Goal: Task Accomplishment & Management: Complete application form

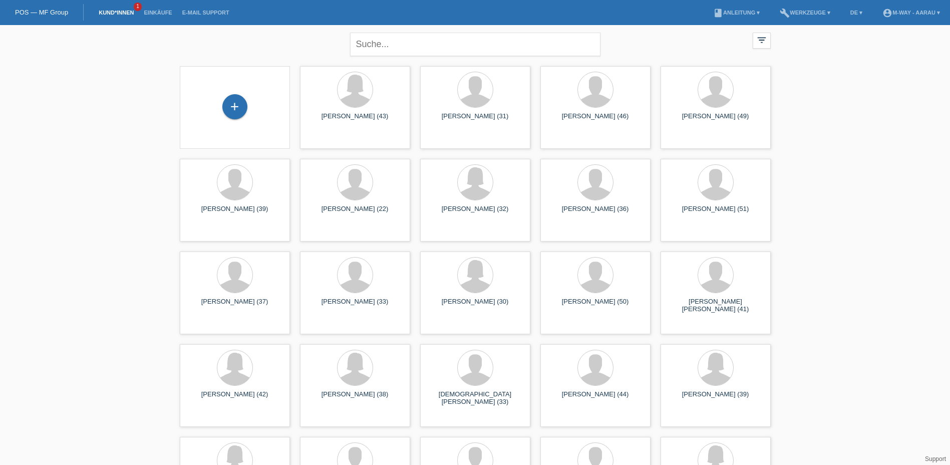
scroll to position [1453, 0]
click at [229, 98] on div "+" at bounding box center [234, 106] width 25 height 25
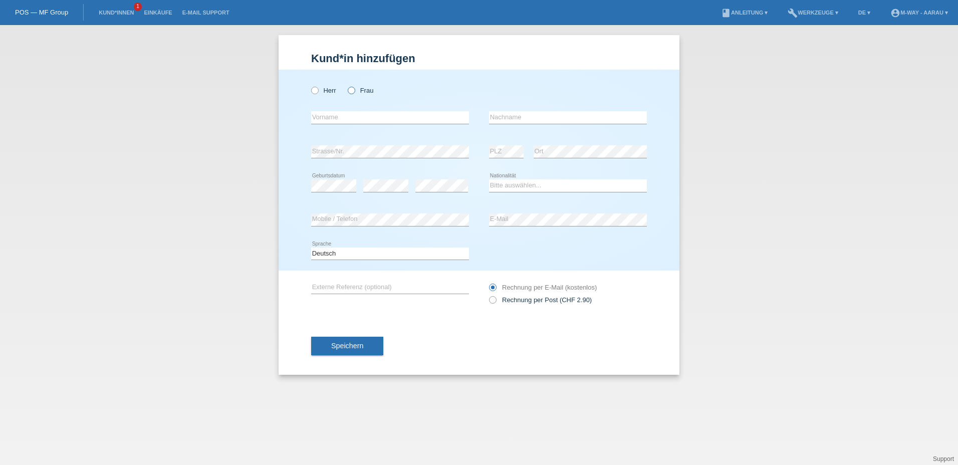
click at [346, 85] on icon at bounding box center [346, 85] width 0 height 0
click at [351, 90] on input "Frau" at bounding box center [351, 90] width 7 height 7
radio input "true"
click at [351, 118] on input "text" at bounding box center [390, 117] width 158 height 13
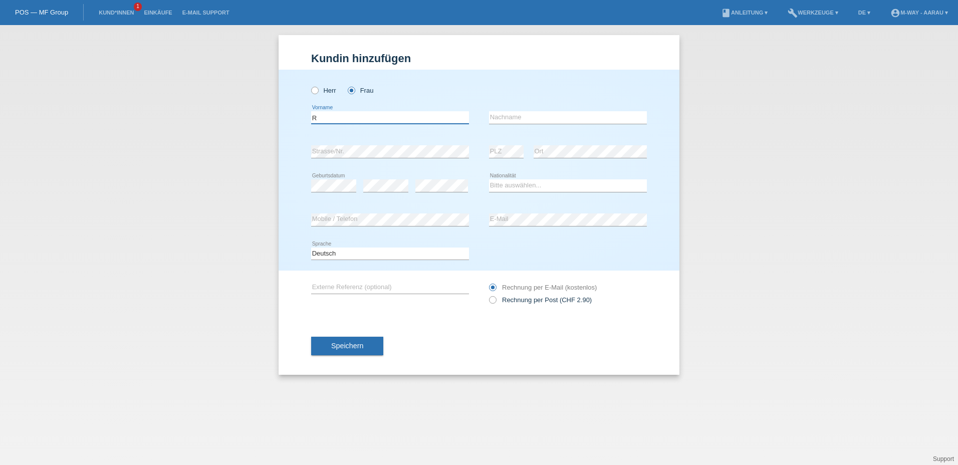
type input "R"
type input "a"
click at [356, 115] on input "R" at bounding box center [390, 117] width 158 height 13
type input "[PERSON_NAME]"
click at [506, 114] on input "text" at bounding box center [568, 117] width 158 height 13
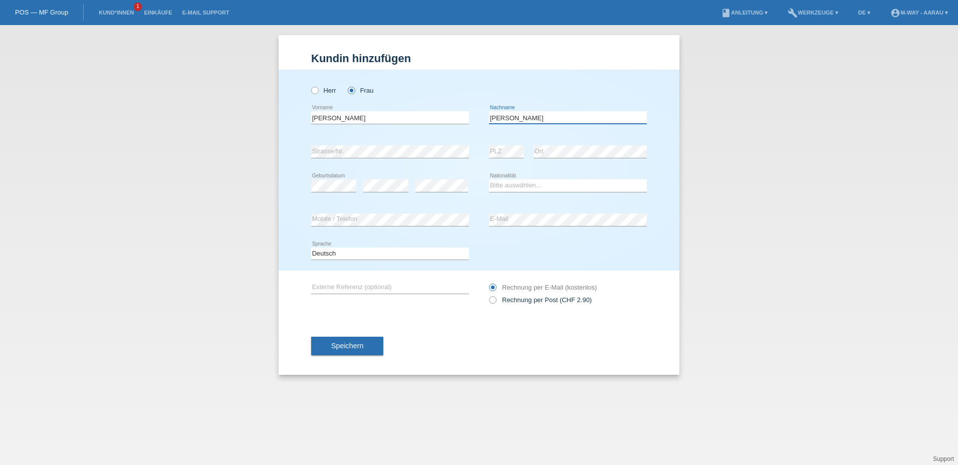
type input "Wyss"
click at [506, 192] on icon at bounding box center [568, 192] width 158 height 1
click at [505, 185] on select "Bitte auswählen... Schweiz Deutschland Liechtenstein Österreich ------------ Af…" at bounding box center [568, 185] width 158 height 12
select select "CH"
click at [489, 179] on select "Bitte auswählen... Schweiz Deutschland Liechtenstein Österreich ------------ Af…" at bounding box center [568, 185] width 158 height 12
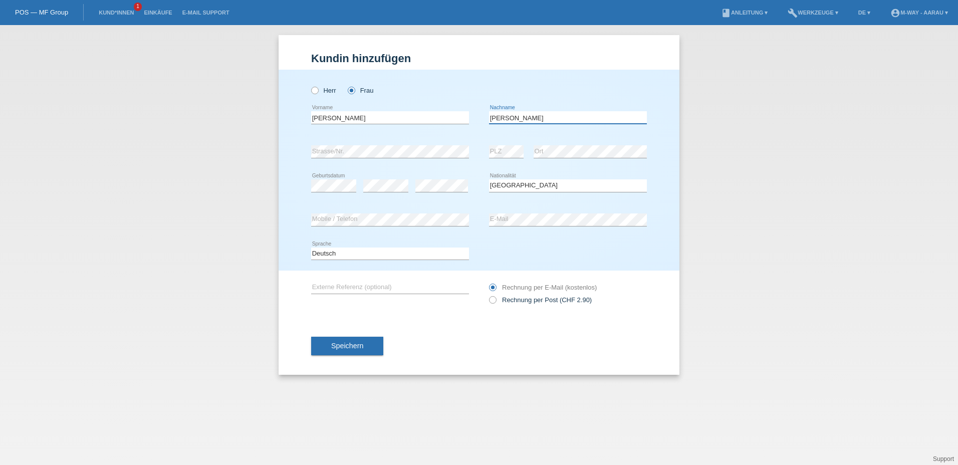
click at [522, 117] on input "Wyss" at bounding box center [568, 117] width 158 height 13
type input "W"
type input "b"
type input "[PERSON_NAME]"
click at [518, 312] on div "Rechnung per Post (CHF 2.90) Rechnung per E-Mail (kostenlos)" at bounding box center [568, 294] width 158 height 46
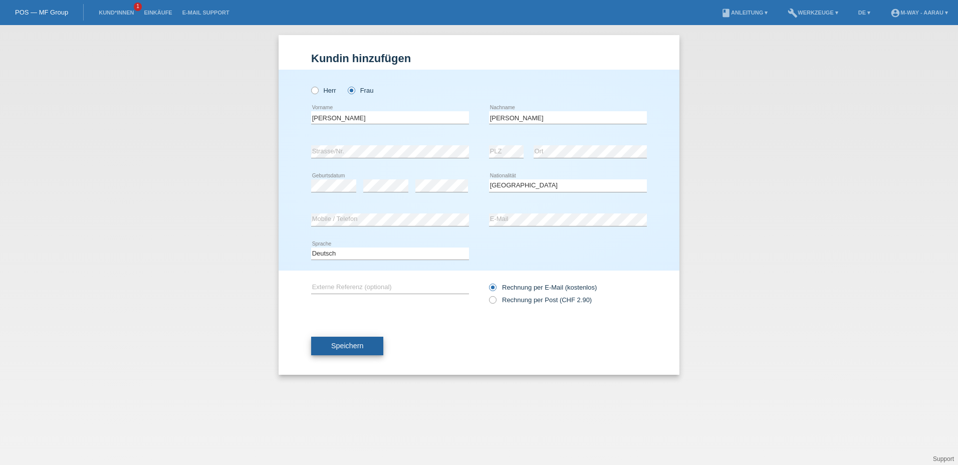
click at [327, 343] on button "Speichern" at bounding box center [347, 346] width 72 height 19
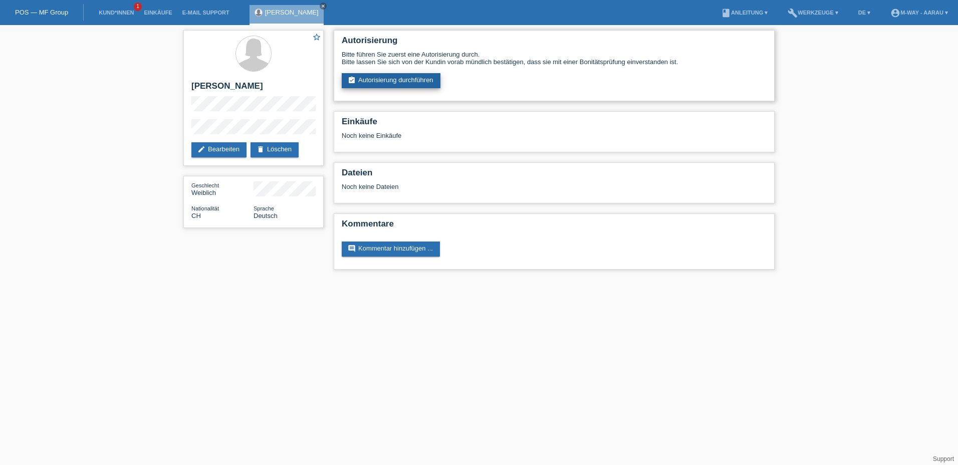
click at [364, 86] on link "assignment_turned_in Autorisierung durchführen" at bounding box center [391, 80] width 99 height 15
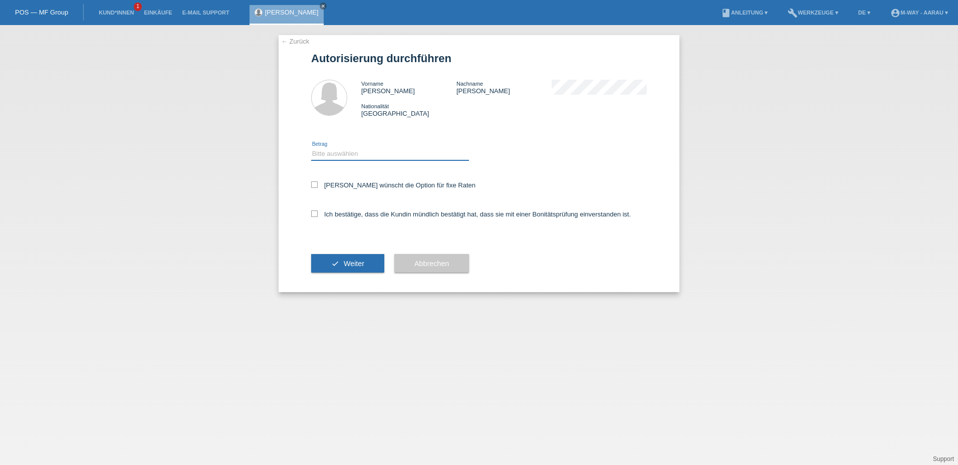
click at [352, 153] on select "Bitte auswählen CHF 1.00 - CHF 499.00 CHF 500.00 - CHF 1'999.00 CHF 2'000.00 - …" at bounding box center [390, 154] width 158 height 12
select select "3"
click at [311, 148] on select "Bitte auswählen CHF 1.00 - CHF 499.00 CHF 500.00 - CHF 1'999.00 CHF 2'000.00 - …" at bounding box center [390, 154] width 158 height 12
click at [314, 186] on icon at bounding box center [314, 184] width 7 height 7
click at [314, 186] on input "[PERSON_NAME] wünscht die Option für fixe Raten" at bounding box center [314, 184] width 7 height 7
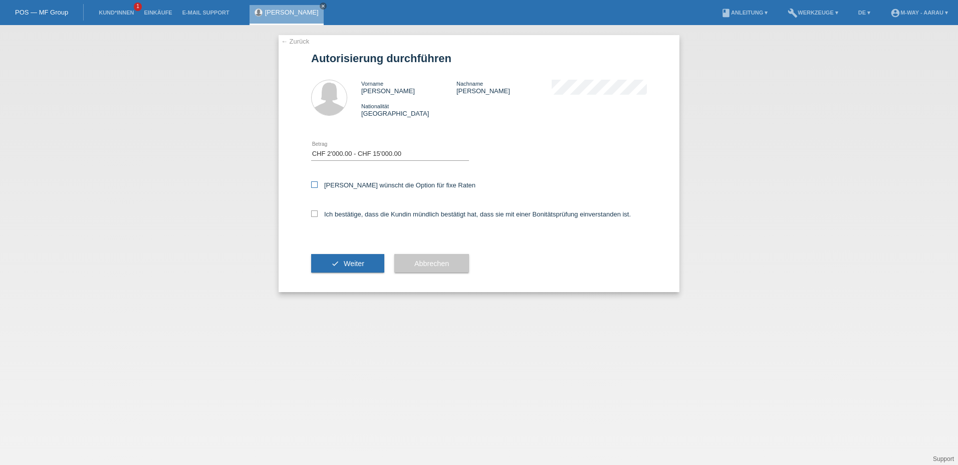
checkbox input "true"
click at [316, 217] on label "Ich bestätige, dass die Kundin mündlich bestätigt hat, dass sie mit einer Bonit…" at bounding box center [471, 214] width 320 height 8
click at [316, 217] on input "Ich bestätige, dass die Kundin mündlich bestätigt hat, dass sie mit einer Bonit…" at bounding box center [314, 213] width 7 height 7
checkbox input "true"
click at [327, 262] on button "check Weiter" at bounding box center [347, 263] width 73 height 19
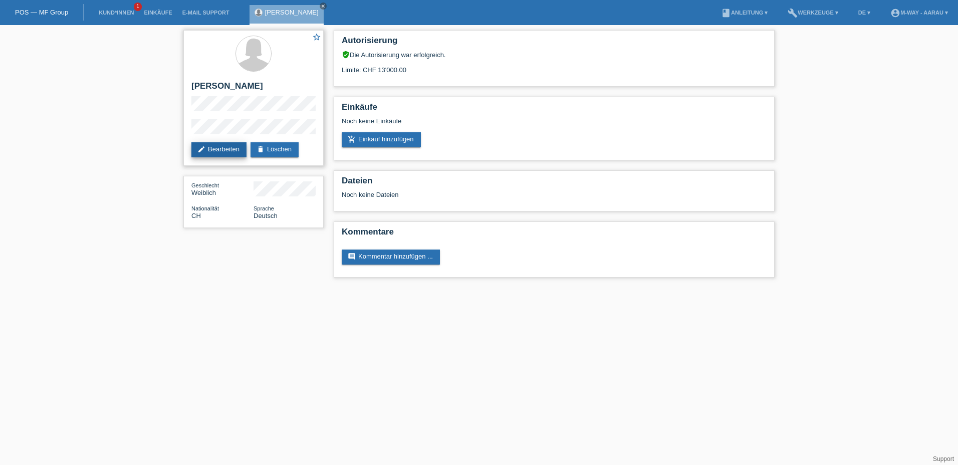
click at [232, 147] on link "edit Bearbeiten" at bounding box center [218, 149] width 55 height 15
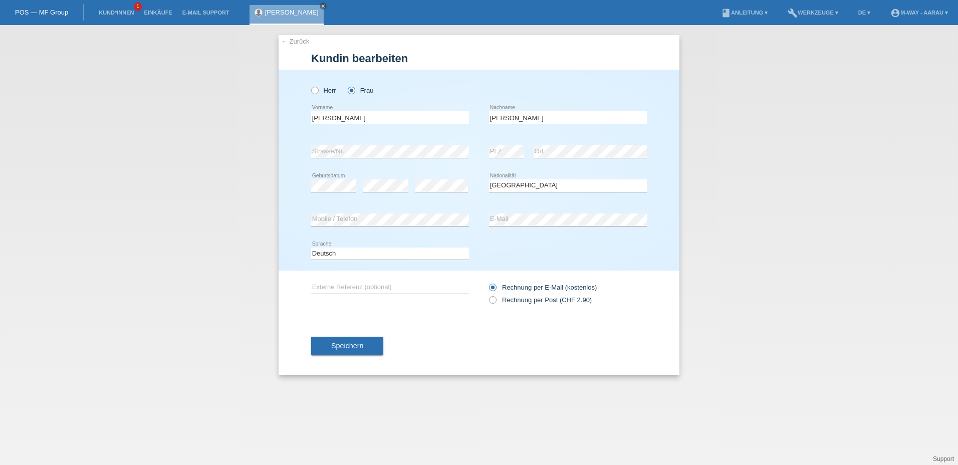
select select "CH"
